Goal: Transaction & Acquisition: Subscribe to service/newsletter

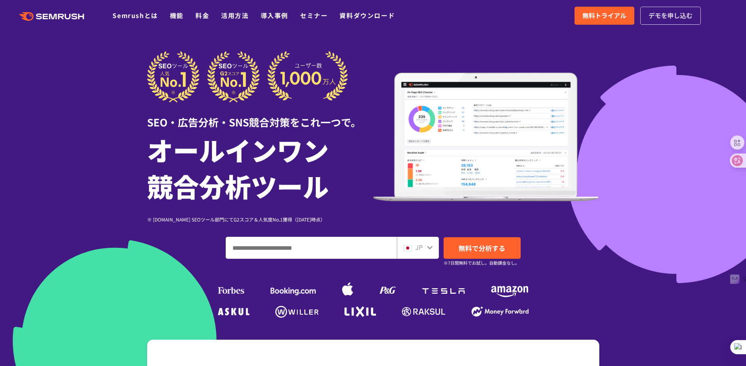
click at [665, 17] on span "デモを申し込む" at bounding box center [670, 16] width 44 height 10
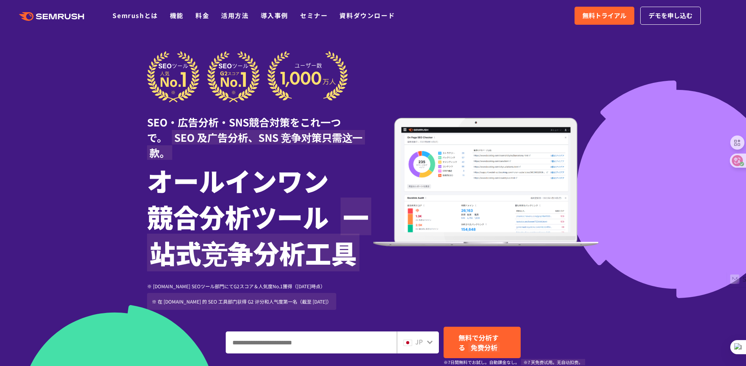
click at [322, 73] on img at bounding box center [247, 77] width 201 height 52
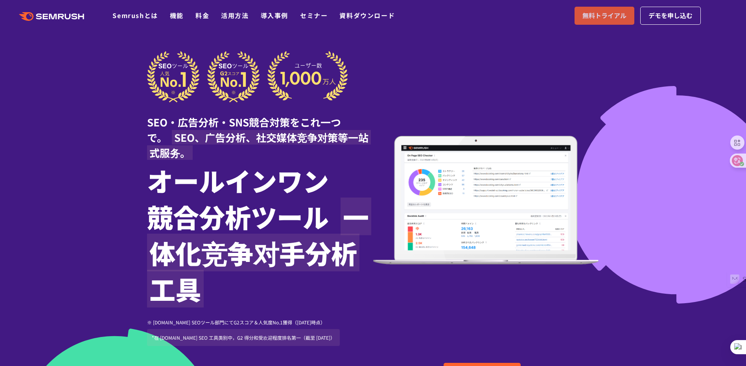
click at [617, 14] on span "無料トライアル" at bounding box center [604, 16] width 44 height 10
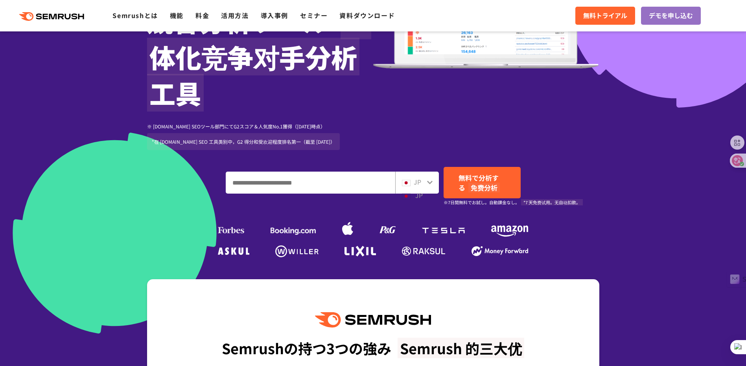
scroll to position [197, 0]
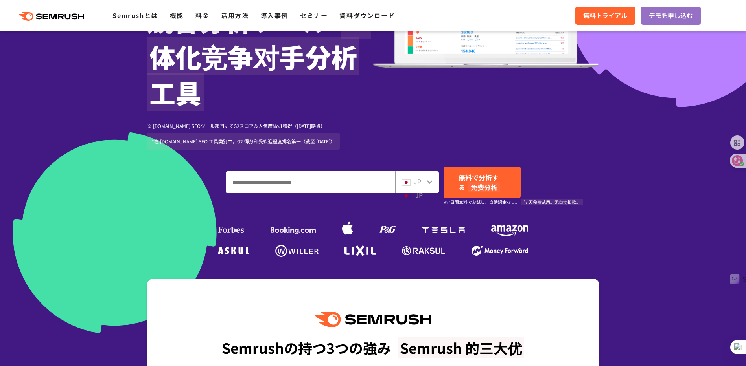
click at [422, 184] on div "JP JP" at bounding box center [415, 190] width 27 height 26
click at [428, 184] on icon at bounding box center [430, 182] width 6 height 6
click at [429, 181] on icon at bounding box center [430, 182] width 6 height 6
click at [428, 184] on icon at bounding box center [430, 182] width 6 height 6
click at [425, 183] on div "JP JP" at bounding box center [415, 190] width 27 height 26
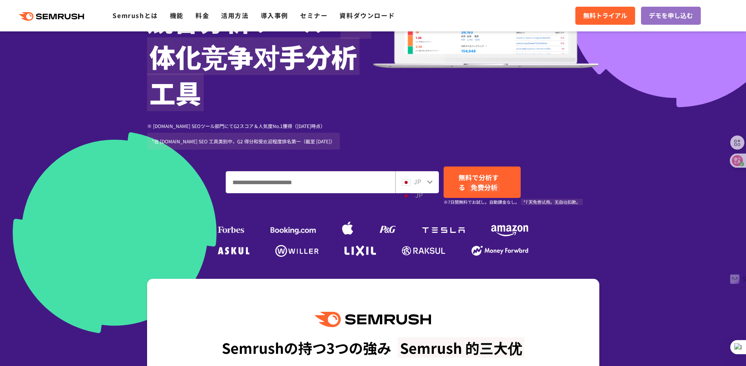
click at [409, 180] on img at bounding box center [406, 183] width 9 height 6
click at [431, 179] on icon at bounding box center [430, 182] width 6 height 6
click at [401, 184] on div "JP JP" at bounding box center [417, 182] width 44 height 22
click at [414, 184] on span "JP" at bounding box center [417, 181] width 7 height 9
